Goal: Information Seeking & Learning: Learn about a topic

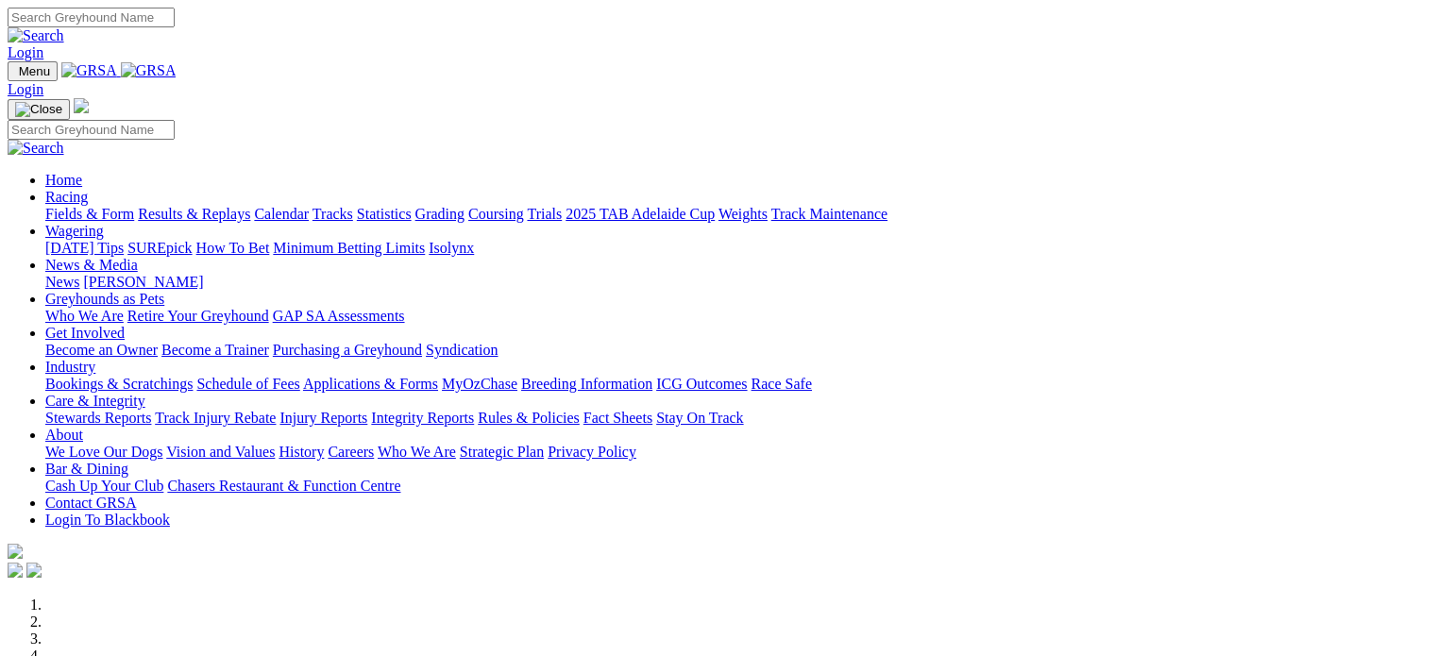
click at [88, 189] on link "Racing" at bounding box center [66, 197] width 42 height 16
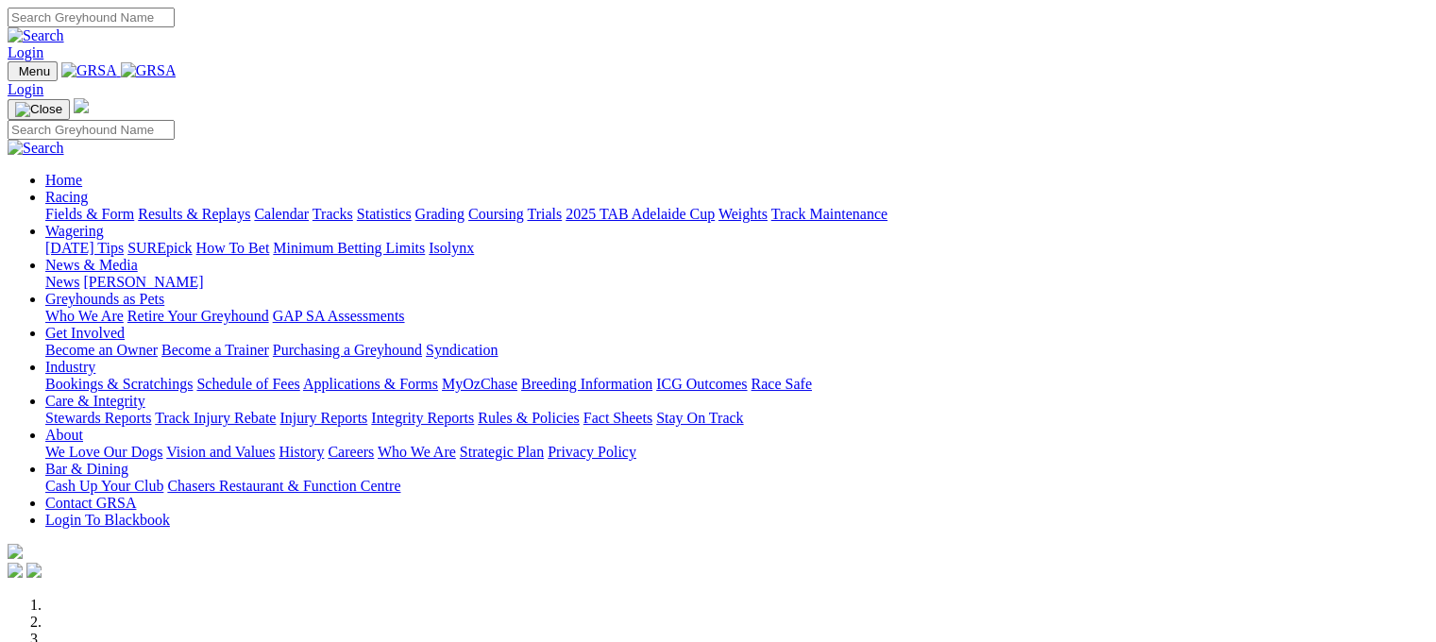
click at [93, 206] on link "Fields & Form" at bounding box center [89, 214] width 89 height 16
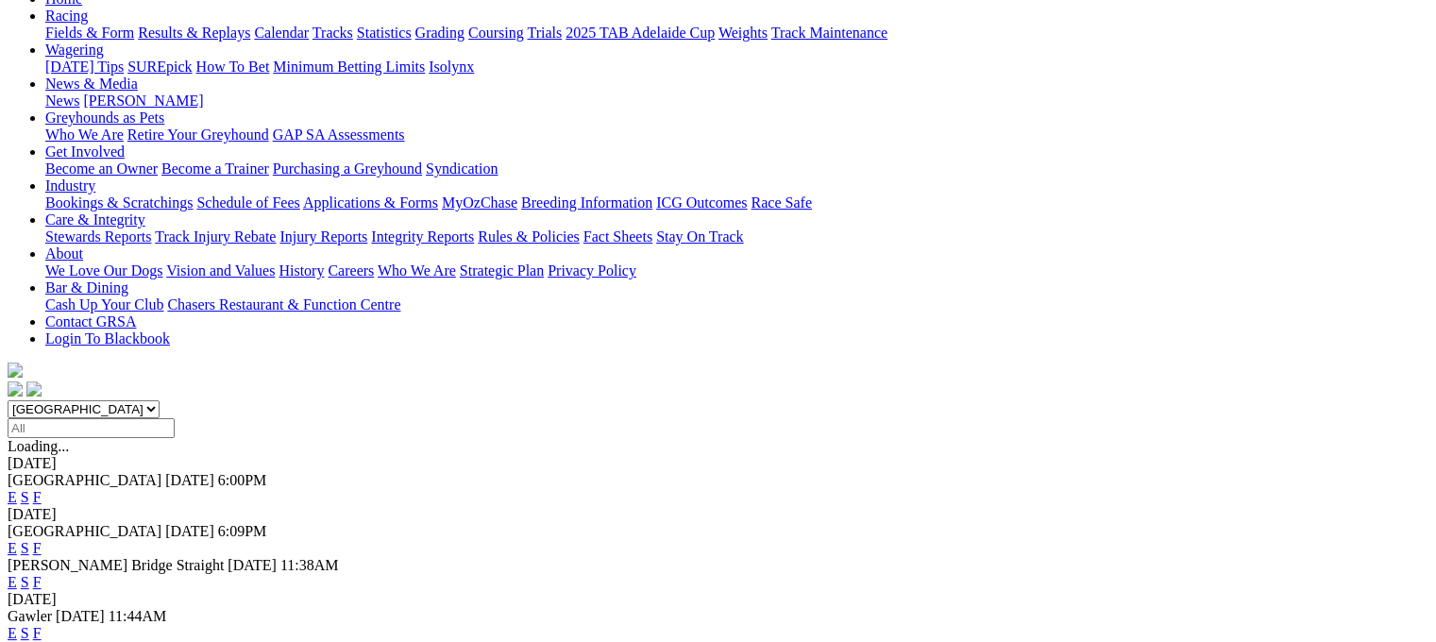
scroll to position [227, 0]
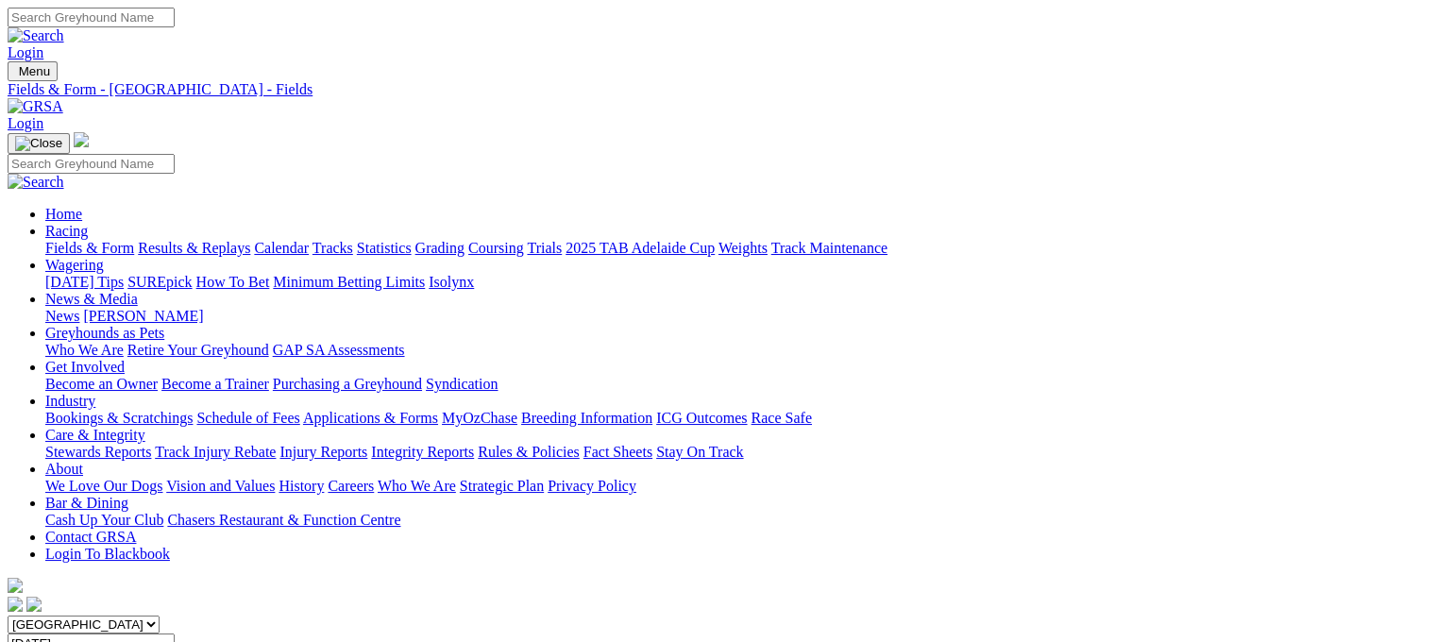
click at [83, 240] on link "Fields & Form" at bounding box center [89, 248] width 89 height 16
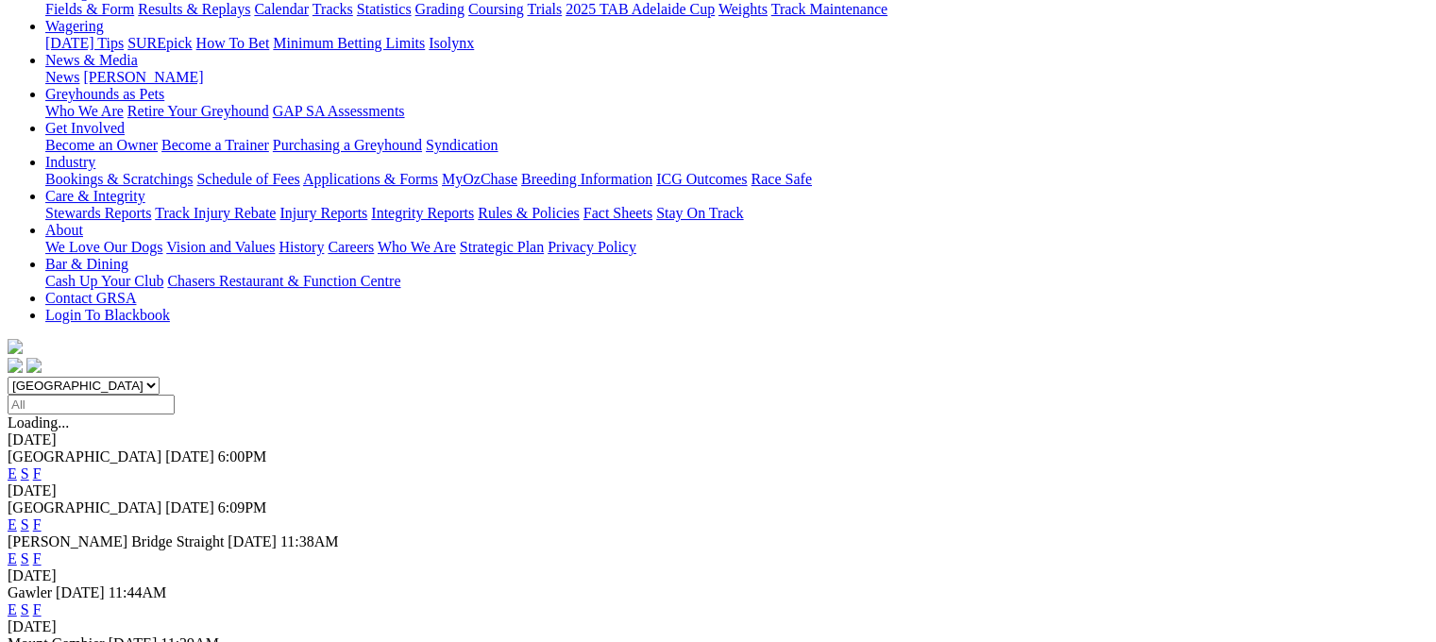
scroll to position [402, 0]
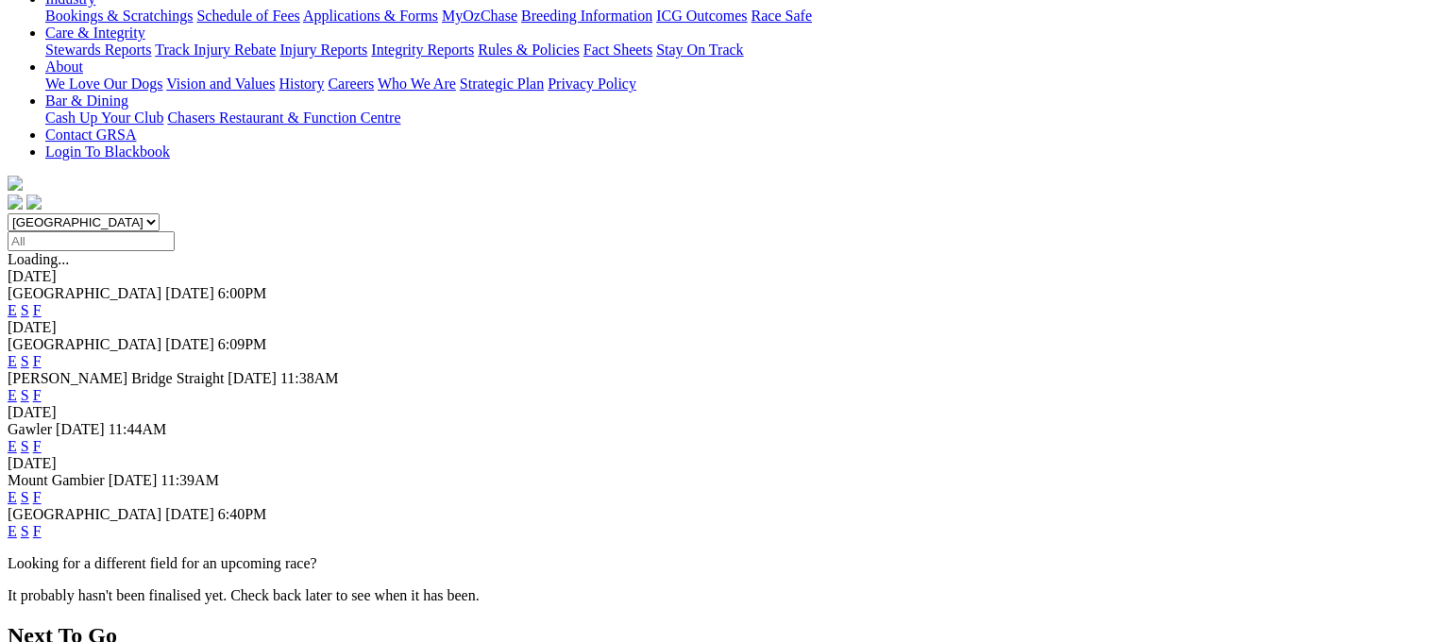
click at [42, 523] on link "F" at bounding box center [37, 531] width 8 height 16
